Goal: Information Seeking & Learning: Learn about a topic

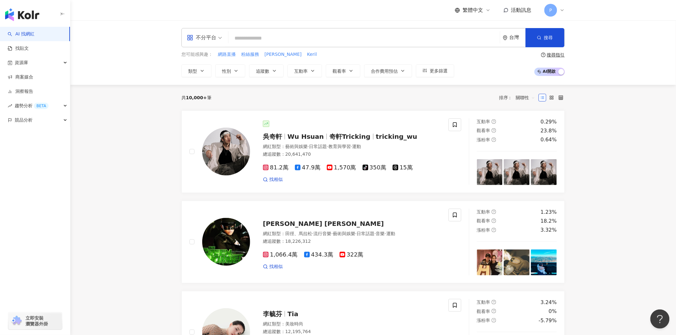
click at [397, 42] on input "search" at bounding box center [364, 38] width 266 height 12
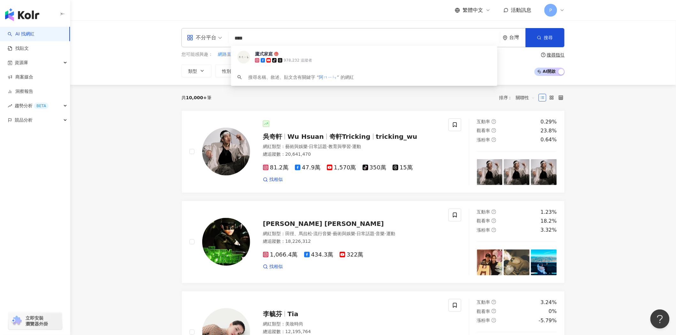
type input "**"
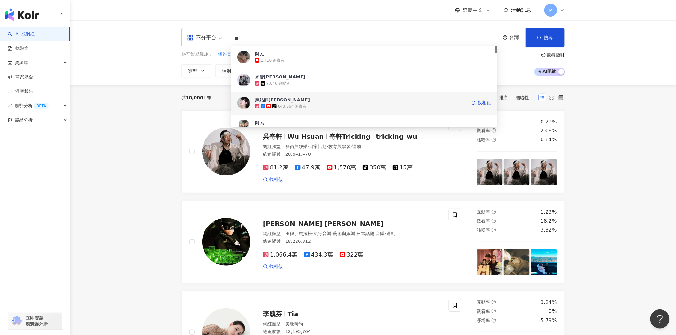
click at [361, 96] on div "麻姑師太 643,864 追蹤者 找相似" at bounding box center [364, 103] width 266 height 23
